Goal: Information Seeking & Learning: Stay updated

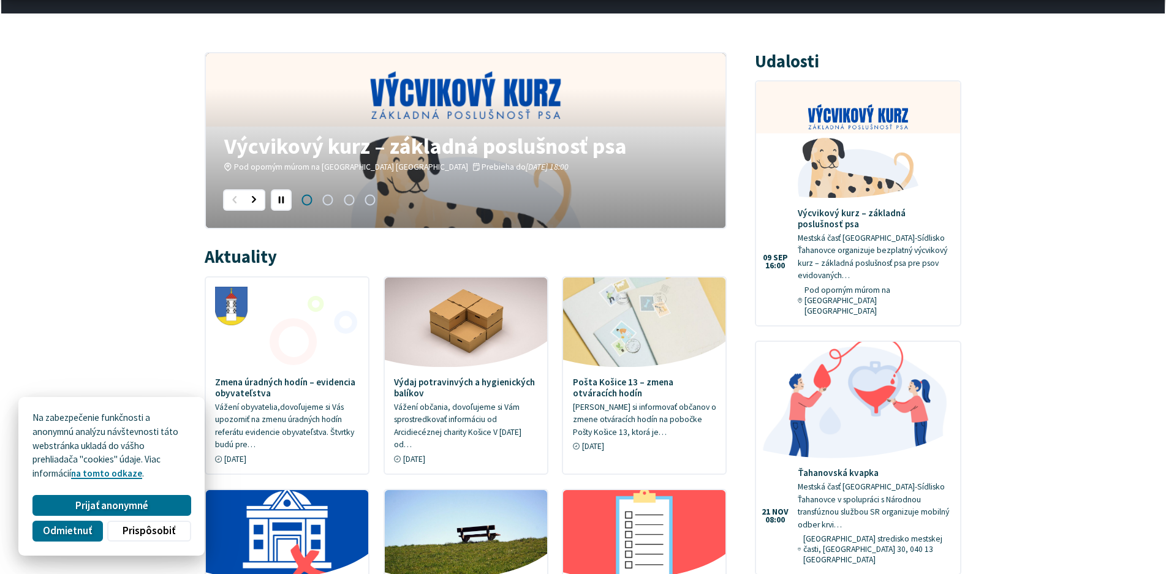
scroll to position [429, 0]
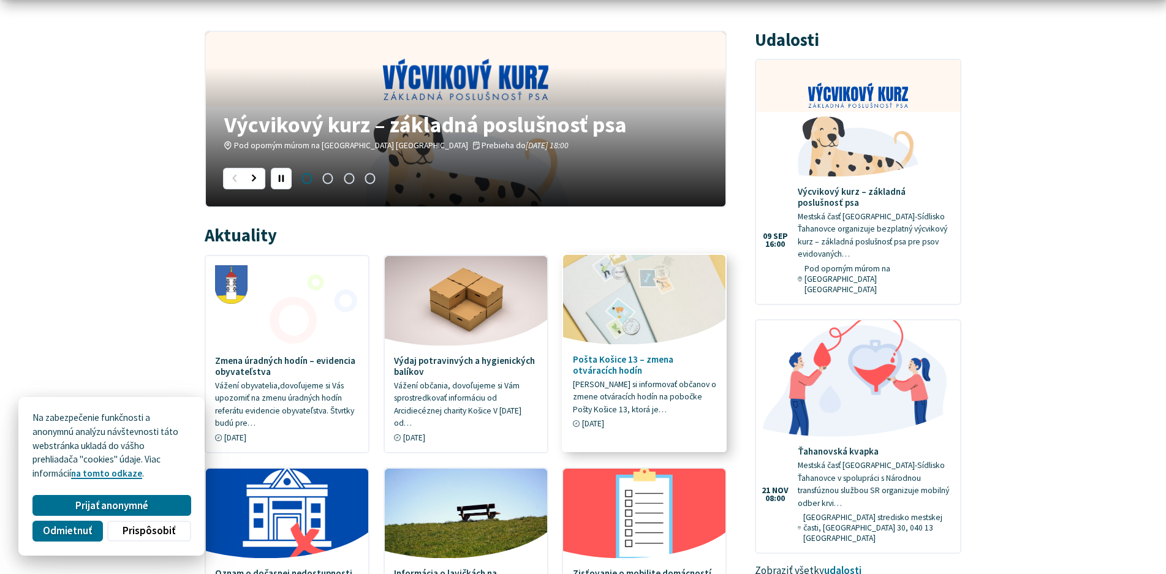
click at [646, 364] on h4 "Pošta Košice 13 – zmena otváracích hodín" at bounding box center [645, 365] width 144 height 22
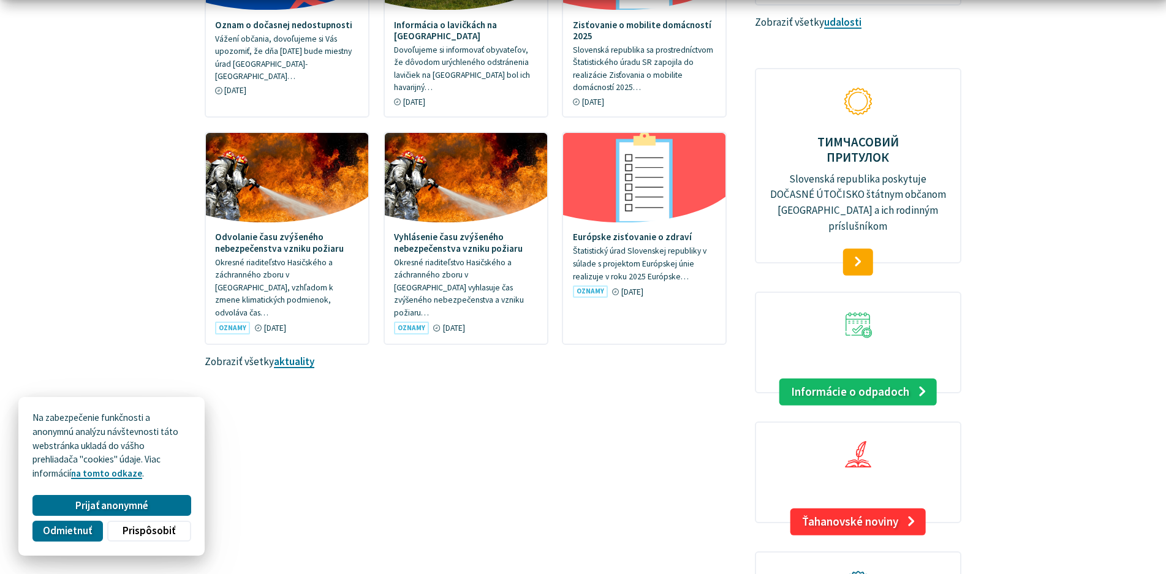
scroll to position [980, 0]
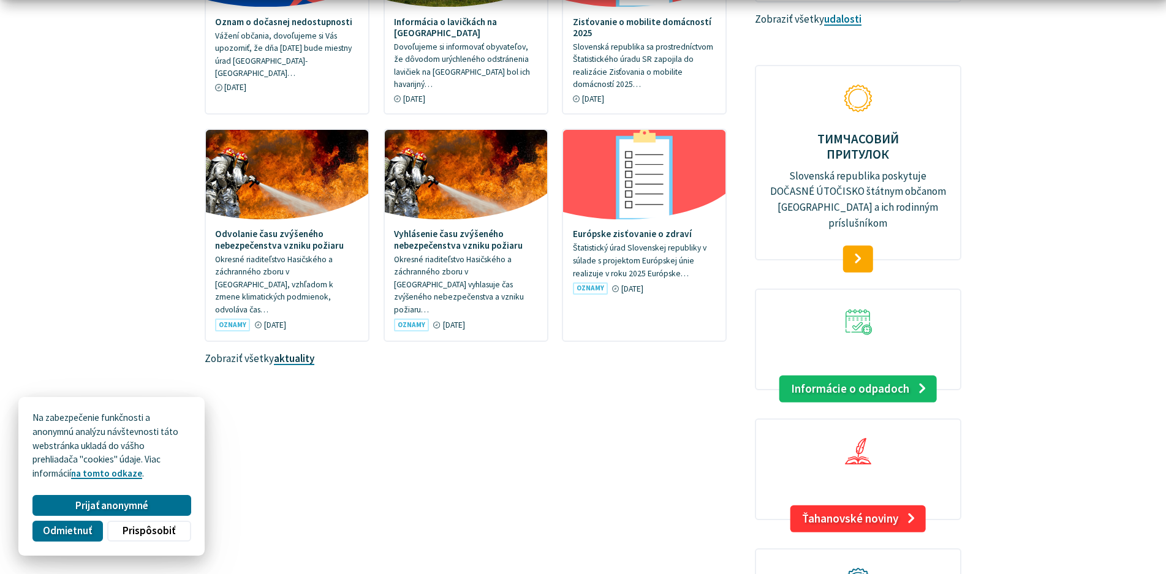
click at [290, 352] on link "aktuality" at bounding box center [294, 358] width 40 height 13
drag, startPoint x: 289, startPoint y: 349, endPoint x: 863, endPoint y: 472, distance: 586.4
click at [863, 505] on link "Ťahanovské noviny" at bounding box center [857, 518] width 135 height 27
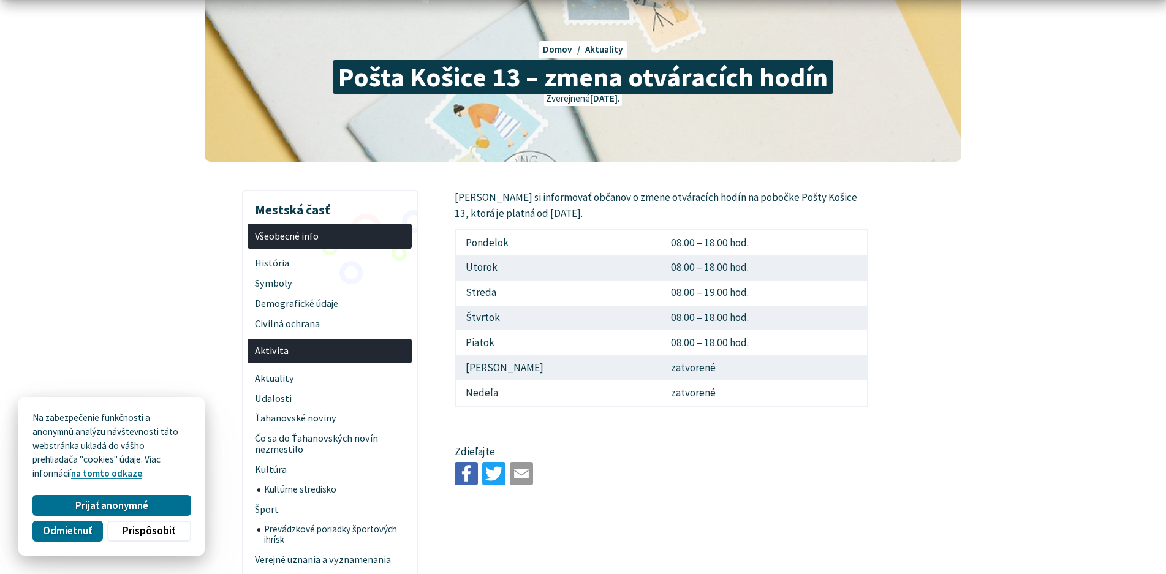
scroll to position [184, 0]
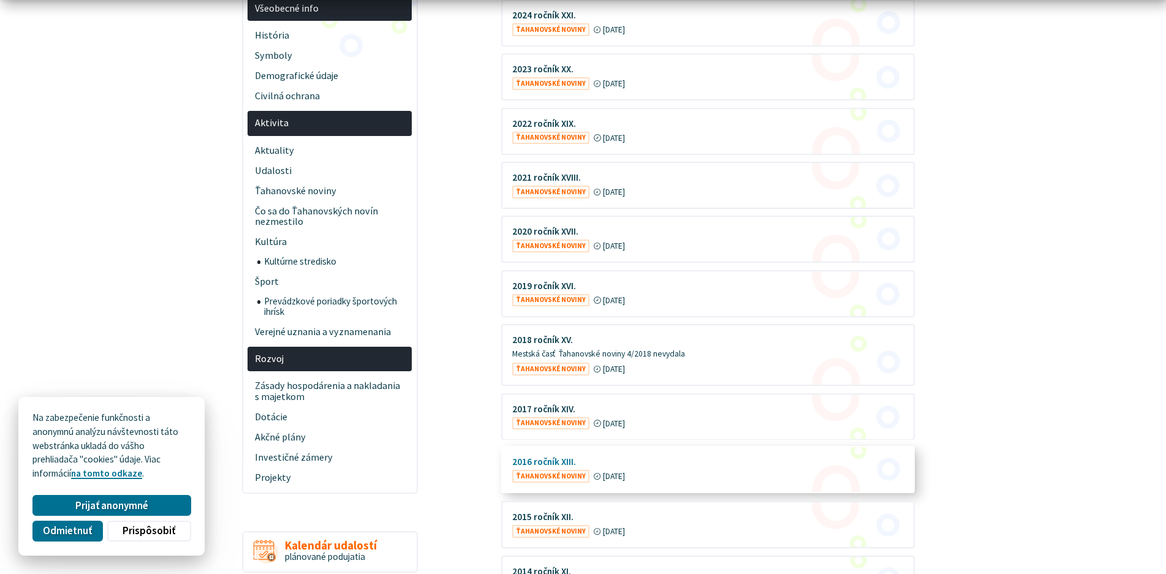
scroll to position [429, 0]
